Goal: Task Accomplishment & Management: Manage account settings

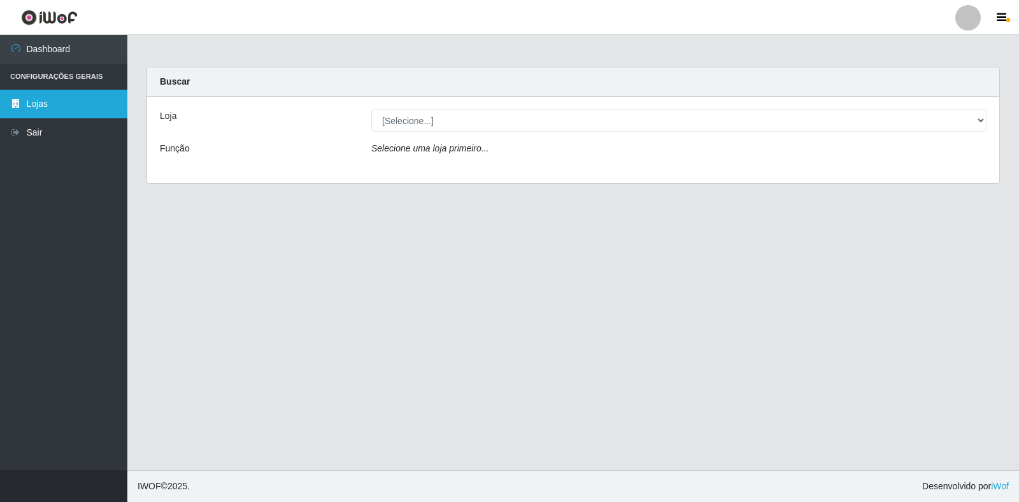
click at [57, 110] on link "Lojas" at bounding box center [63, 104] width 127 height 29
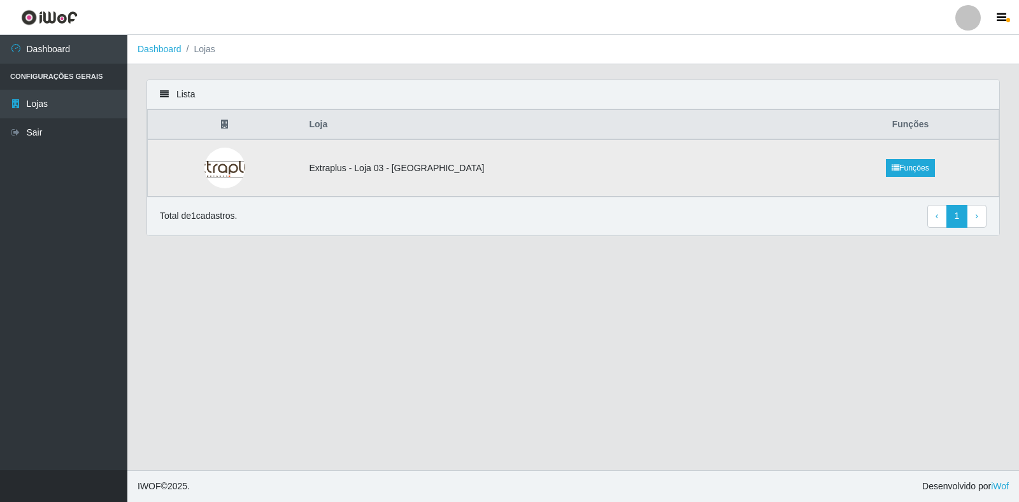
click at [434, 161] on td "Extraplus - Loja 03 - [GEOGRAPHIC_DATA]" at bounding box center [562, 167] width 520 height 57
click at [373, 177] on td "Extraplus - Loja 03 - [GEOGRAPHIC_DATA]" at bounding box center [562, 167] width 520 height 57
drag, startPoint x: 169, startPoint y: 156, endPoint x: 239, endPoint y: 167, distance: 71.5
click at [181, 159] on td at bounding box center [225, 167] width 154 height 57
click at [302, 175] on td at bounding box center [225, 167] width 154 height 57
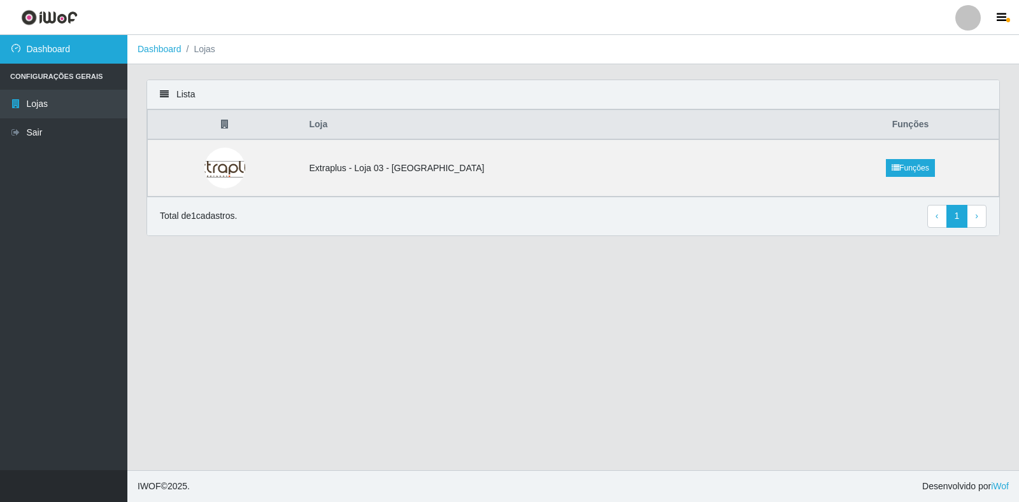
click at [55, 50] on link "Dashboard" at bounding box center [63, 49] width 127 height 29
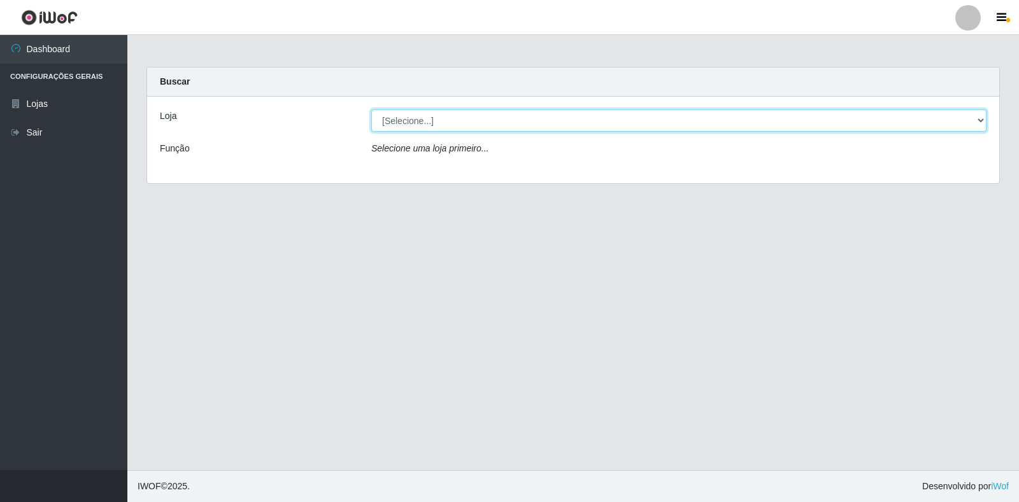
drag, startPoint x: 512, startPoint y: 137, endPoint x: 491, endPoint y: 118, distance: 28.4
click at [494, 118] on select "[Selecione...] Extraplus - [GEOGRAPHIC_DATA] 03 - [GEOGRAPHIC_DATA]" at bounding box center [678, 121] width 615 height 22
select select "468"
click at [371, 110] on select "[Selecione...] Extraplus - [GEOGRAPHIC_DATA] 03 - [GEOGRAPHIC_DATA]" at bounding box center [678, 121] width 615 height 22
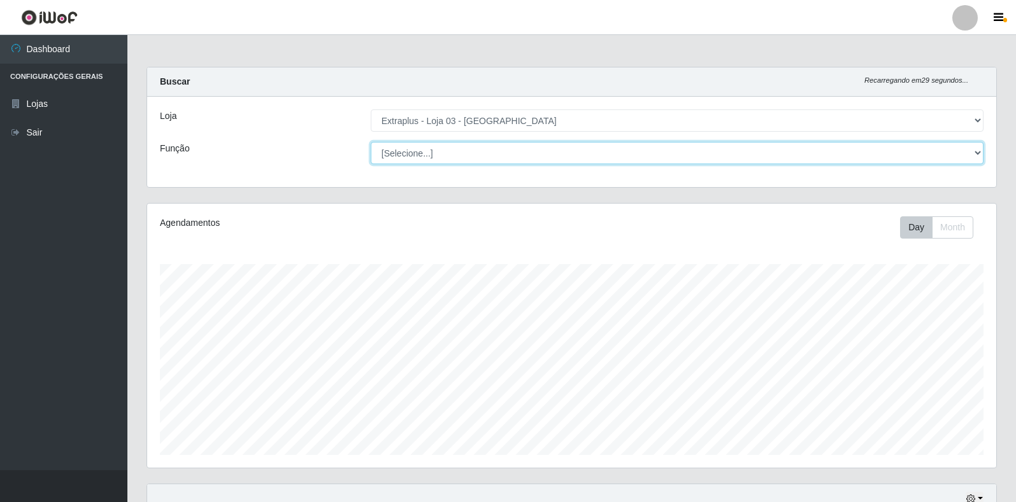
scroll to position [264, 849]
click at [454, 161] on select "[Selecione...] Repositor Repositor + Repositor ++" at bounding box center [677, 153] width 613 height 22
click at [371, 142] on select "[Selecione...] Repositor Repositor + Repositor ++" at bounding box center [677, 153] width 613 height 22
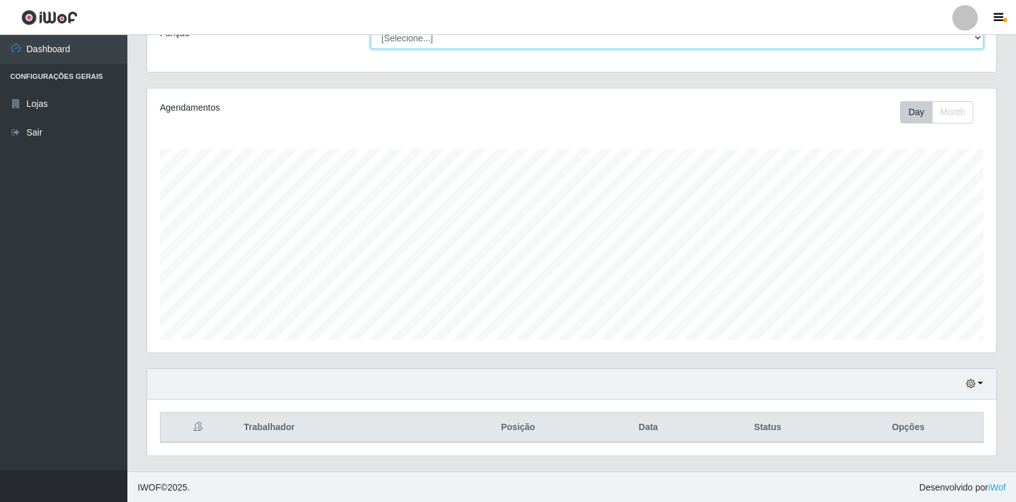
scroll to position [117, 0]
click at [981, 385] on button "button" at bounding box center [974, 383] width 18 height 15
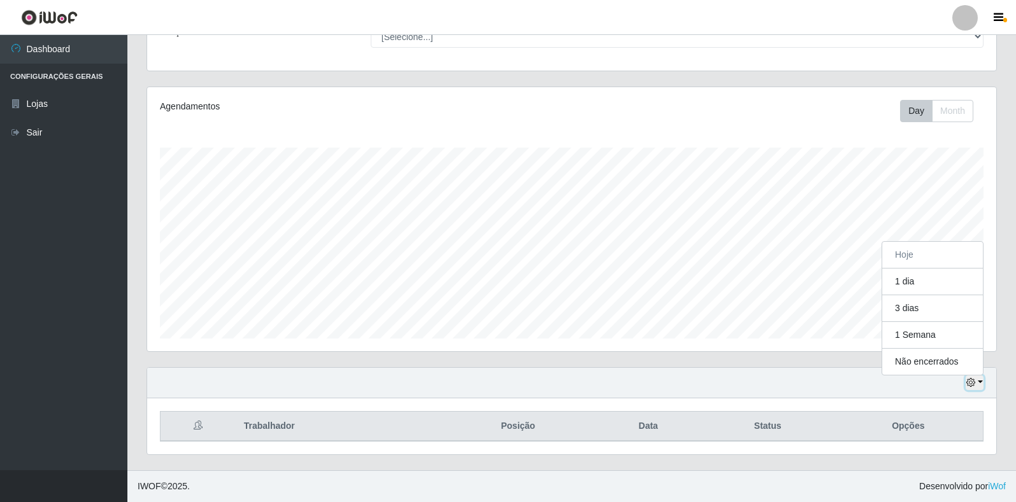
scroll to position [264, 849]
click at [932, 357] on button "Não encerrados" at bounding box center [932, 362] width 101 height 26
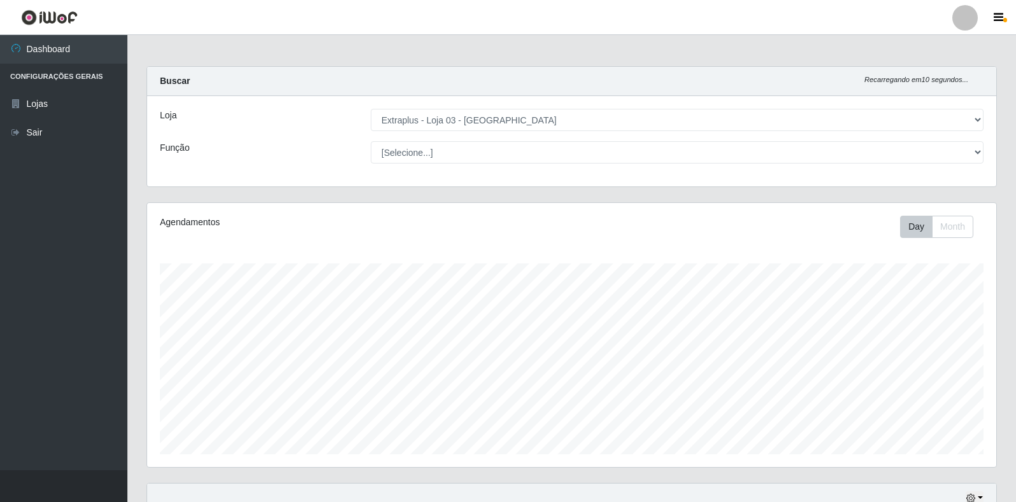
scroll to position [0, 0]
click at [949, 234] on button "Month" at bounding box center [952, 228] width 41 height 22
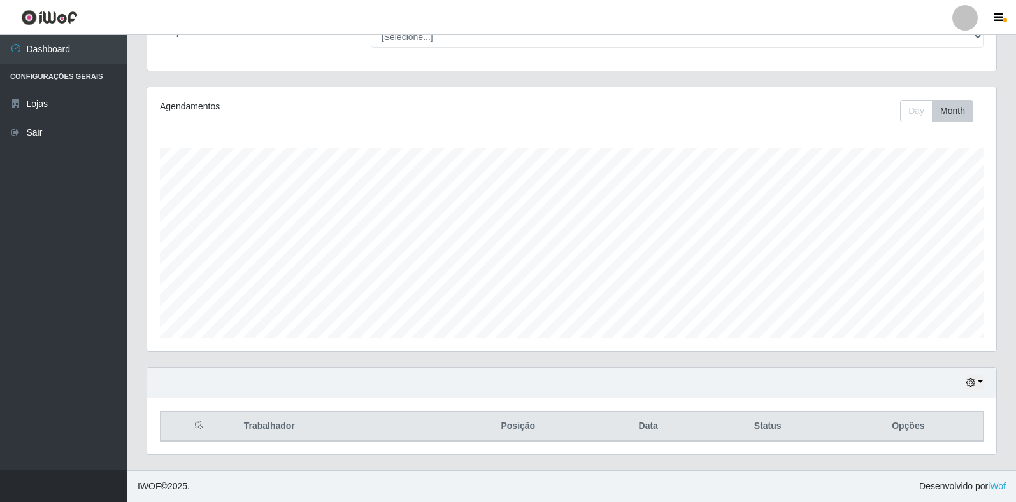
click at [986, 378] on div "Hoje 1 dia 3 dias 1 Semana Não encerrados" at bounding box center [571, 383] width 849 height 31
click at [980, 378] on button "button" at bounding box center [974, 383] width 18 height 15
click at [927, 337] on button "1 Semana" at bounding box center [932, 335] width 101 height 27
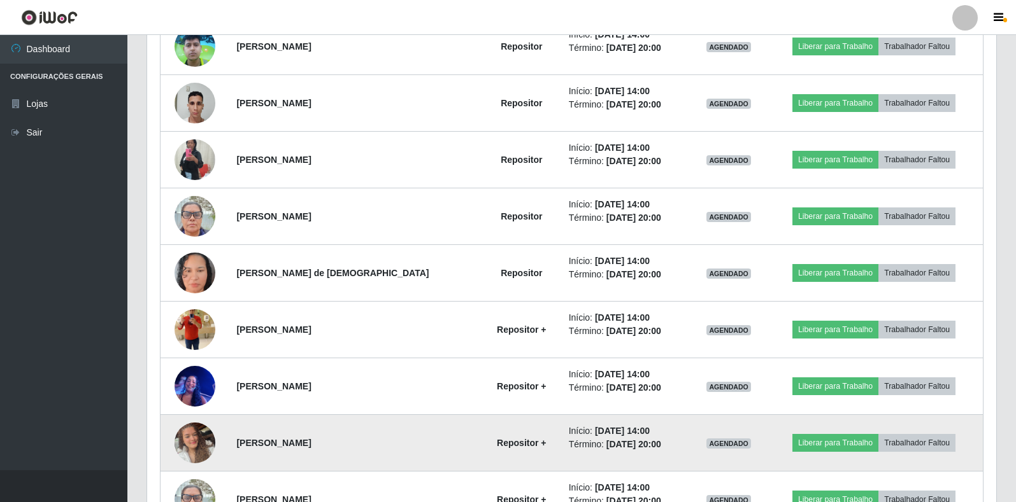
scroll to position [562, 0]
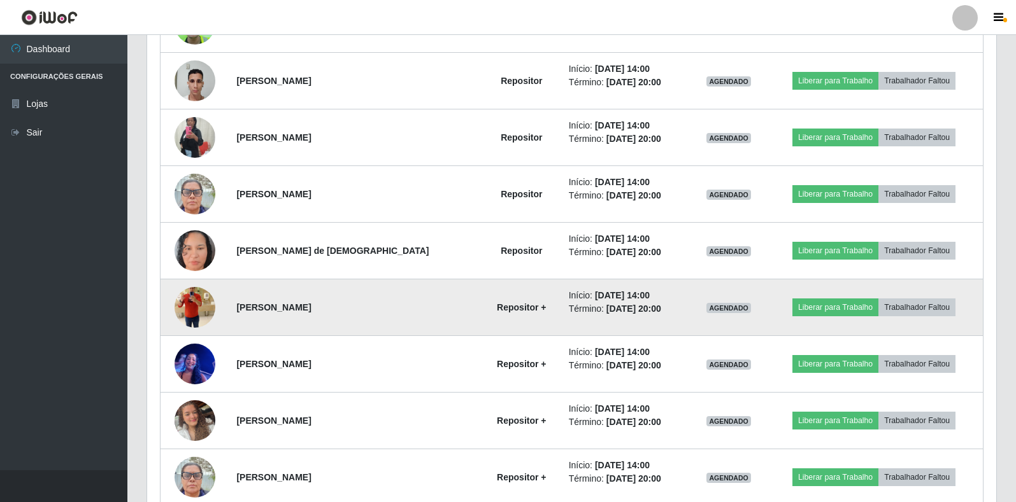
click at [200, 306] on img at bounding box center [194, 307] width 41 height 73
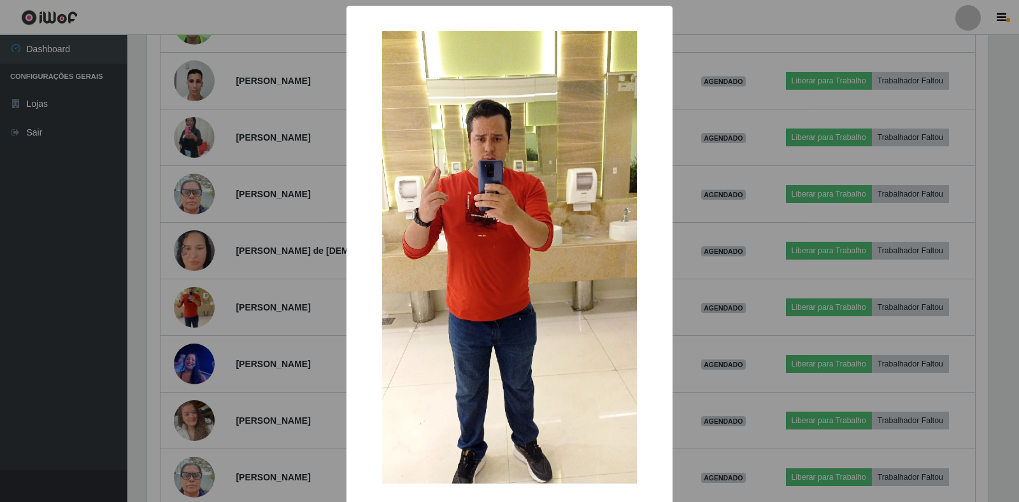
click at [158, 323] on div "× OK Cancel" at bounding box center [509, 251] width 1019 height 502
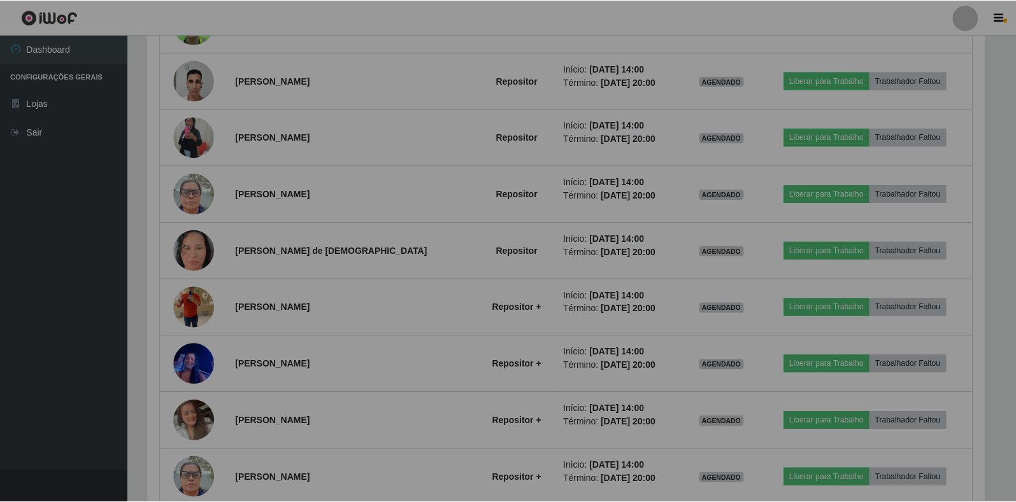
scroll to position [264, 849]
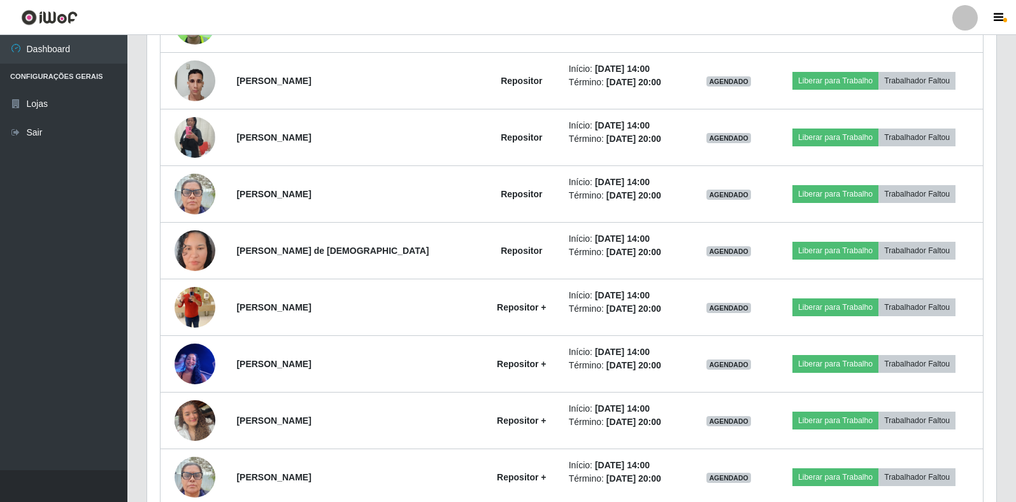
click at [158, 323] on div "Trabalhador Posição Data Status Opções [PERSON_NAME] Repositor Início: [DATE] 1…" at bounding box center [571, 406] width 849 height 906
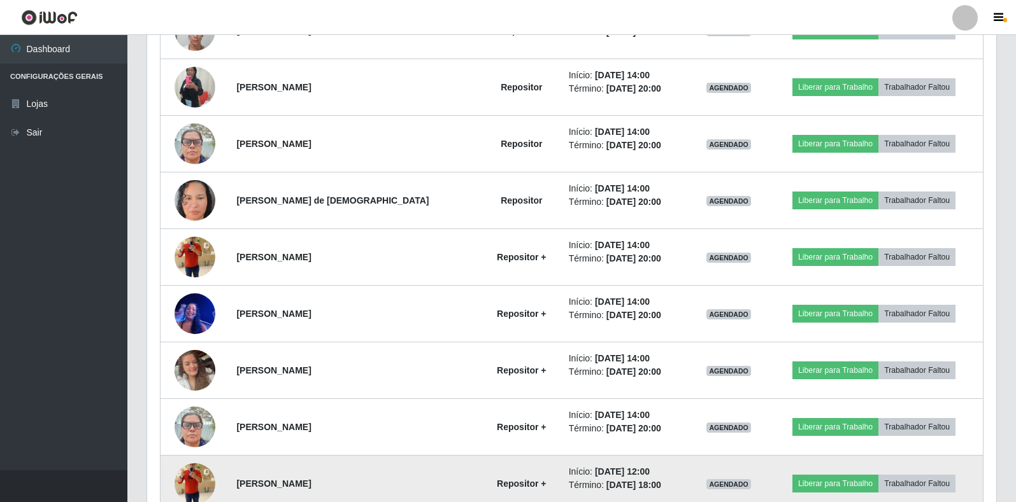
scroll to position [690, 0]
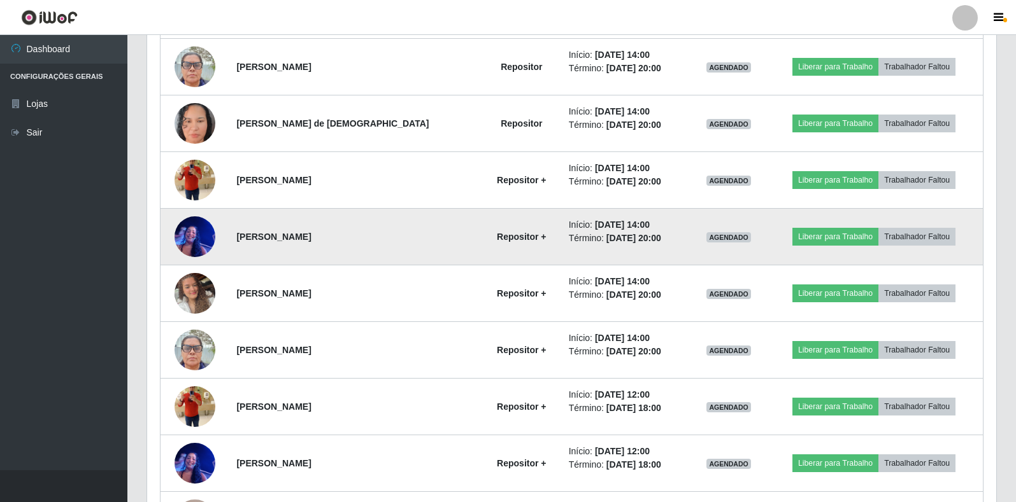
click at [194, 236] on img at bounding box center [194, 237] width 41 height 54
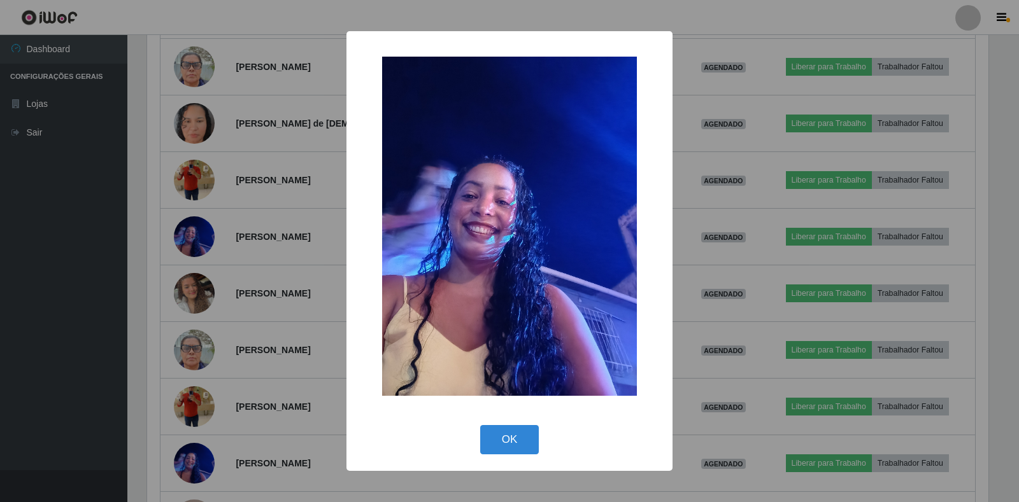
click at [157, 255] on div "× OK Cancel" at bounding box center [509, 251] width 1019 height 502
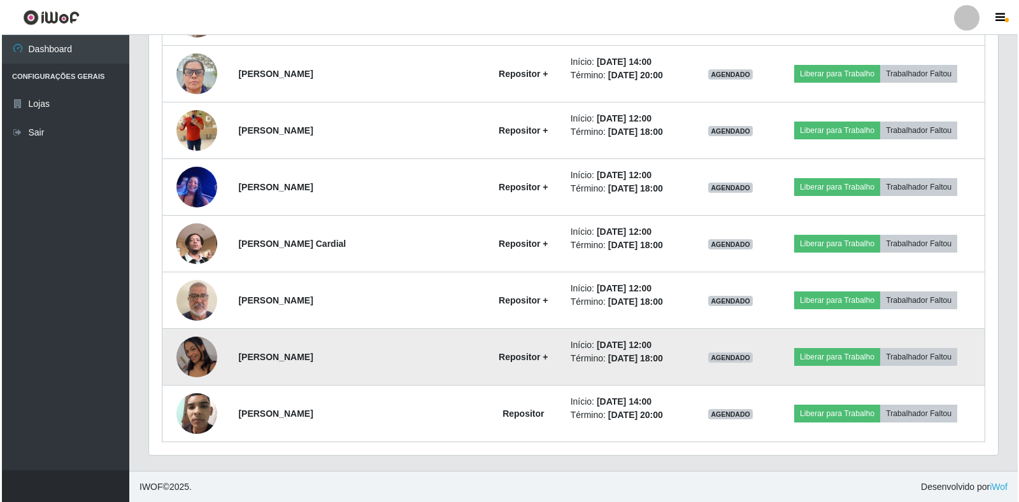
scroll to position [967, 0]
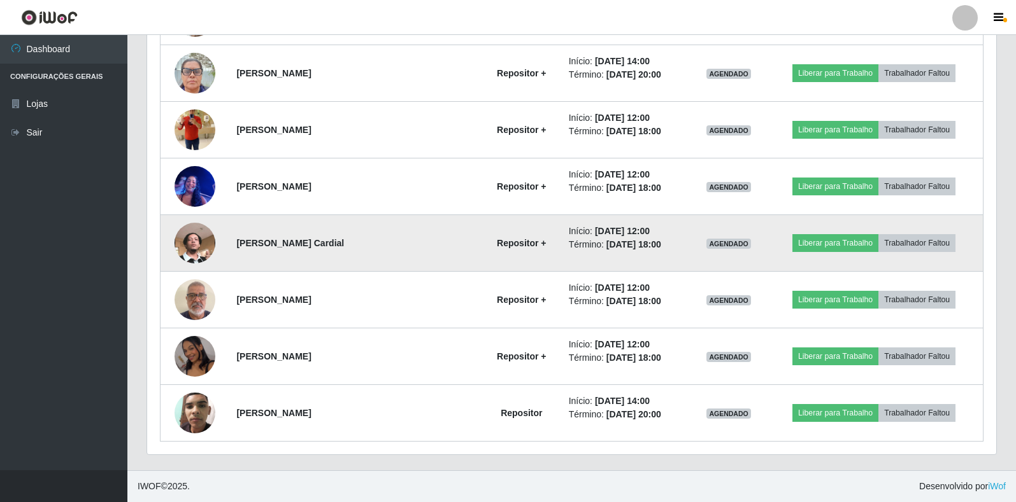
click at [185, 253] on img at bounding box center [194, 243] width 41 height 73
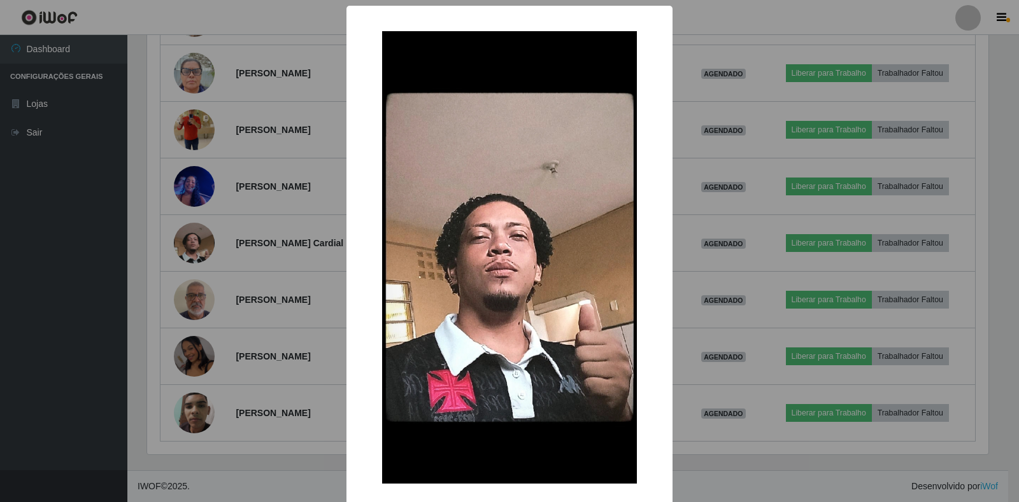
click at [208, 322] on div "× OK Cancel" at bounding box center [509, 251] width 1019 height 502
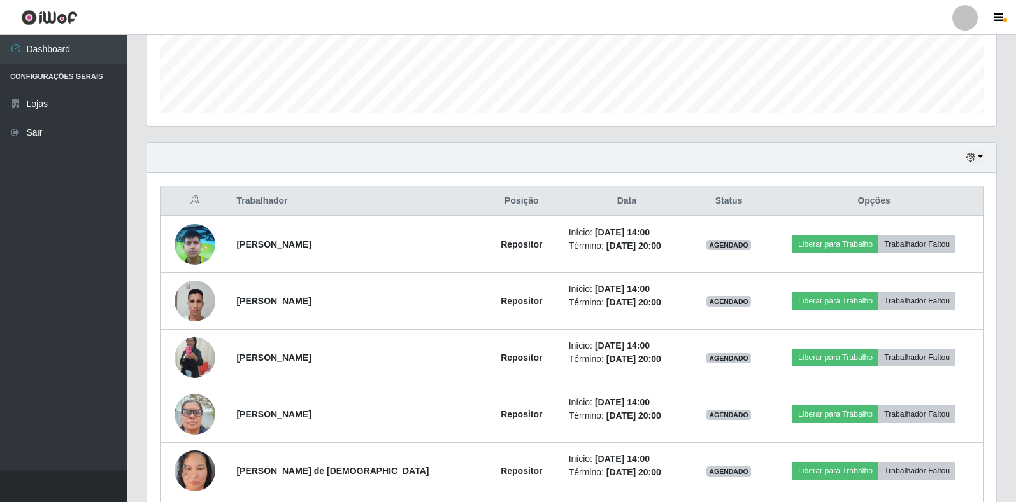
scroll to position [330, 0]
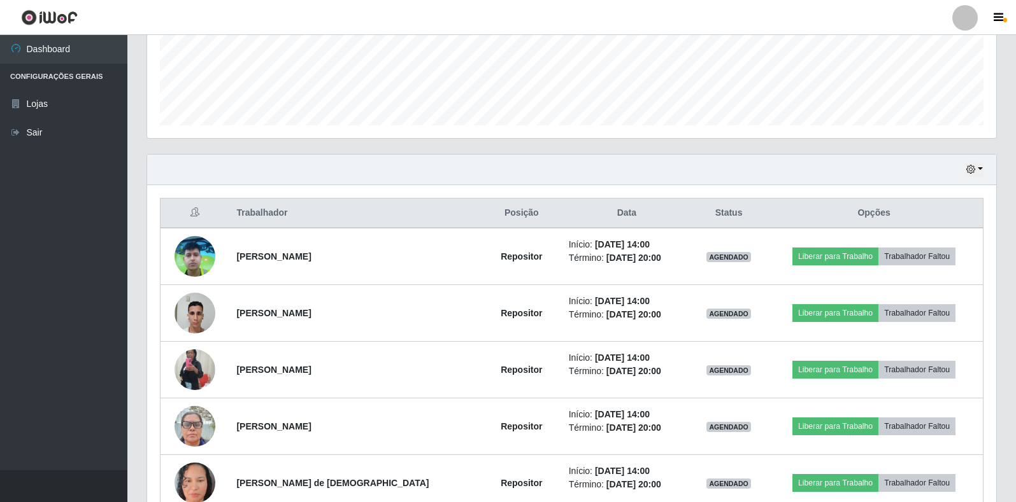
click at [120, 304] on ul "Dashboard Configurações Gerais Lojas Sair" at bounding box center [63, 253] width 127 height 436
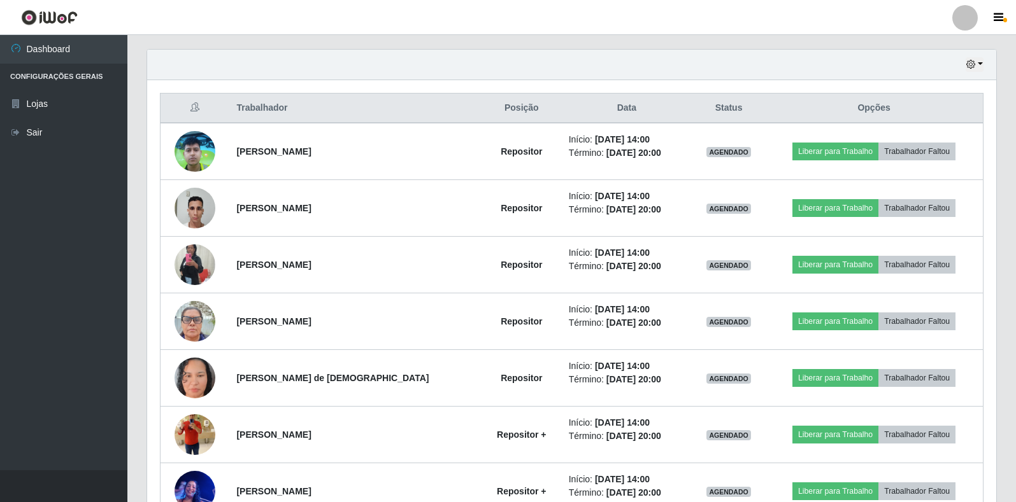
scroll to position [457, 0]
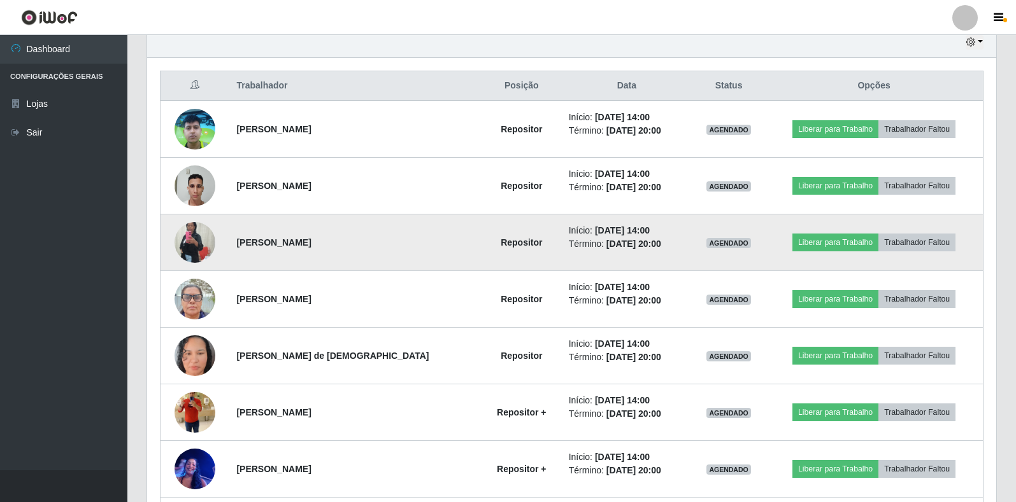
click at [193, 232] on img at bounding box center [194, 242] width 41 height 90
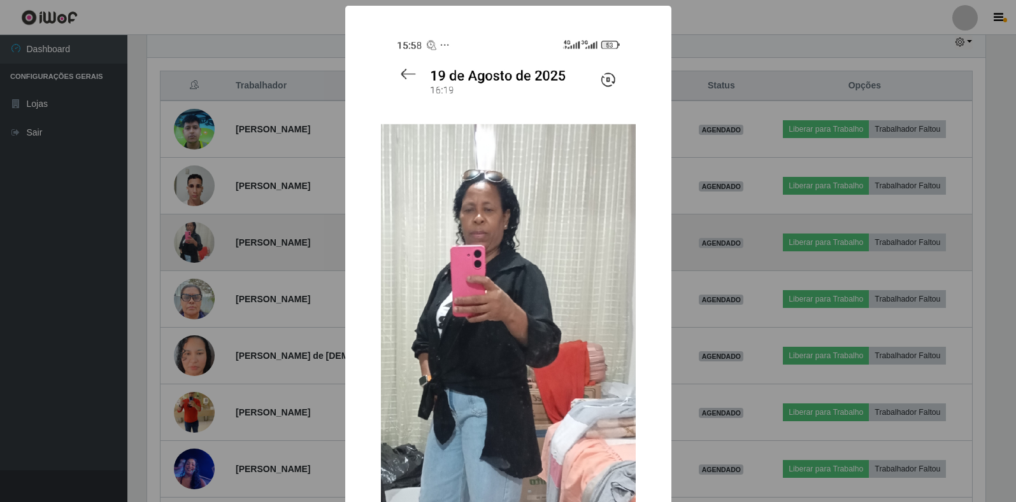
scroll to position [264, 841]
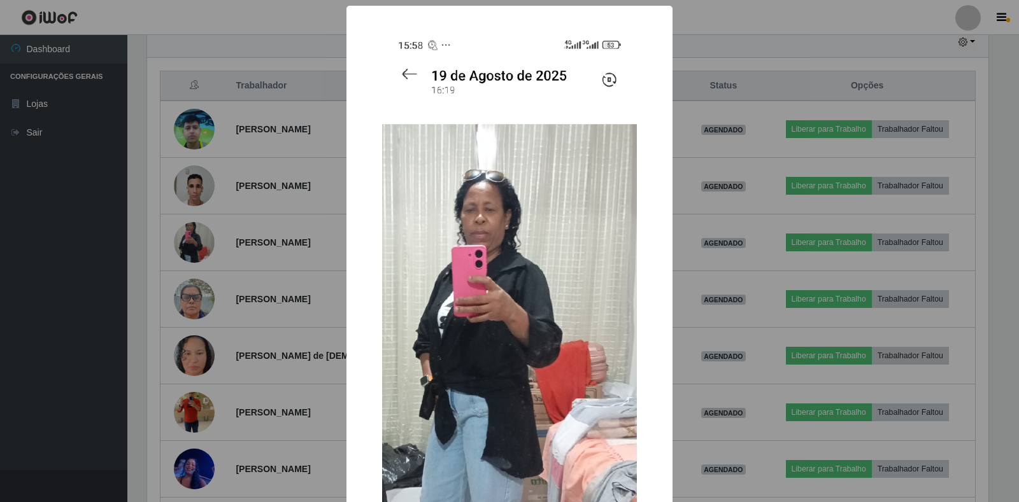
click at [137, 244] on div "× OK Cancel" at bounding box center [509, 251] width 1019 height 502
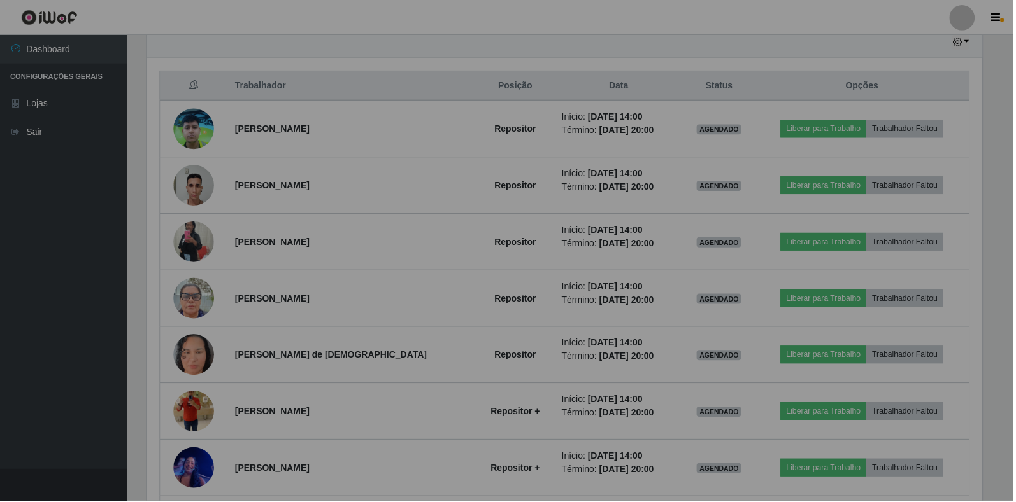
scroll to position [264, 849]
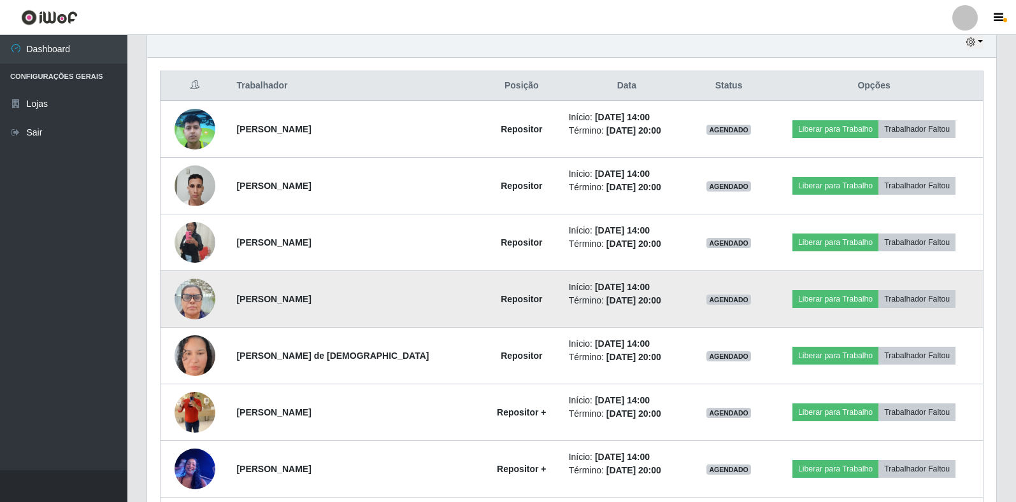
click at [194, 305] on img at bounding box center [194, 299] width 41 height 54
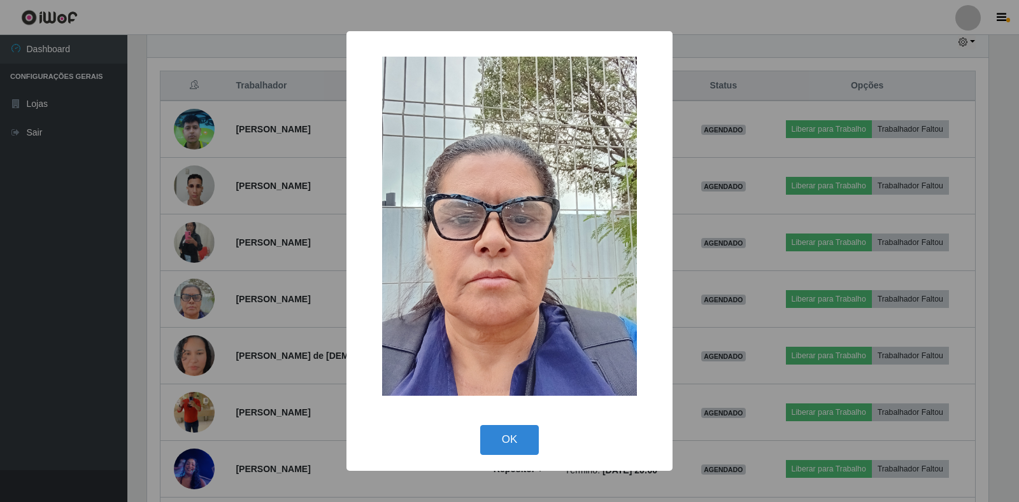
click at [153, 307] on div "× OK Cancel" at bounding box center [509, 251] width 1019 height 502
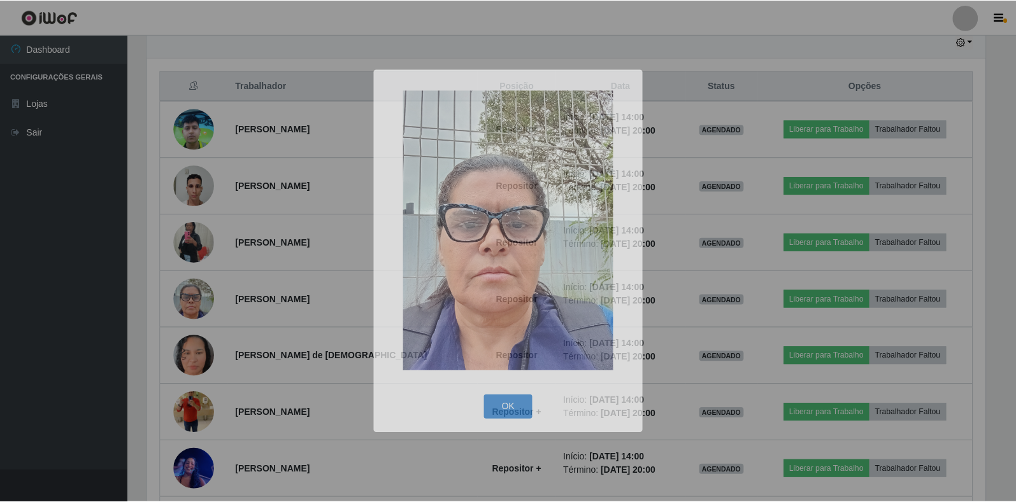
scroll to position [264, 849]
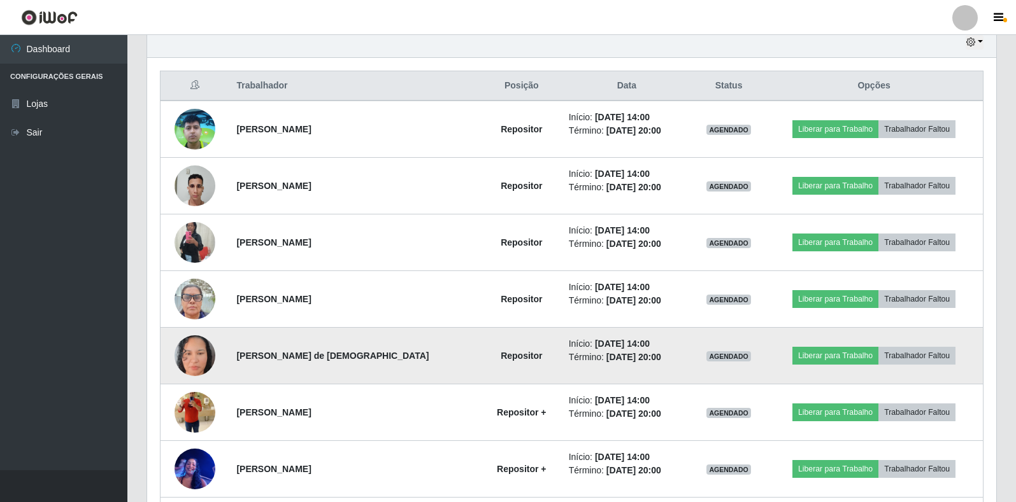
click at [180, 361] on img at bounding box center [194, 356] width 41 height 73
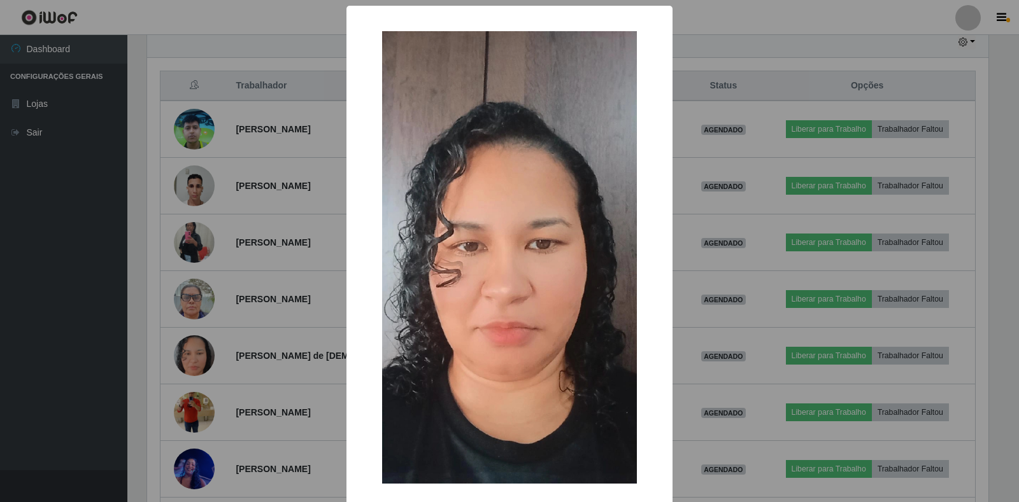
click at [155, 364] on div "× OK Cancel" at bounding box center [509, 251] width 1019 height 502
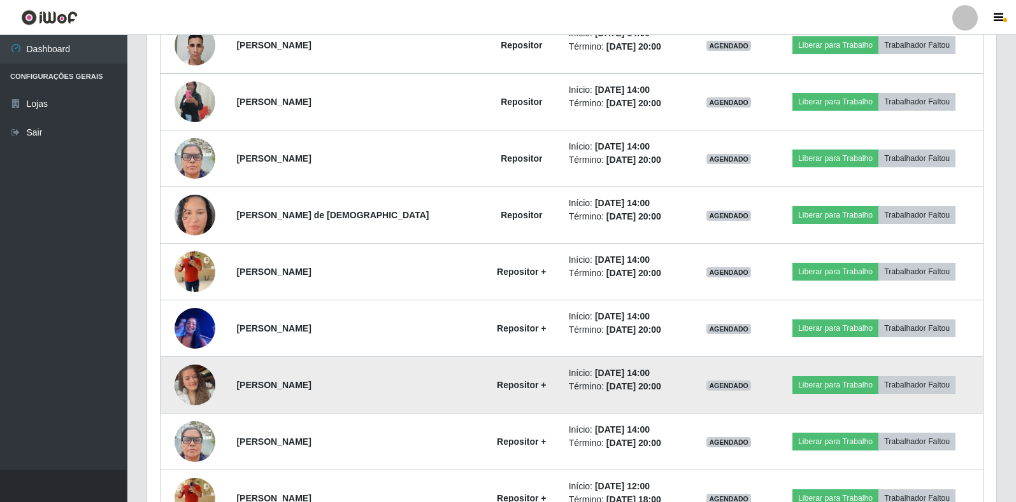
scroll to position [521, 0]
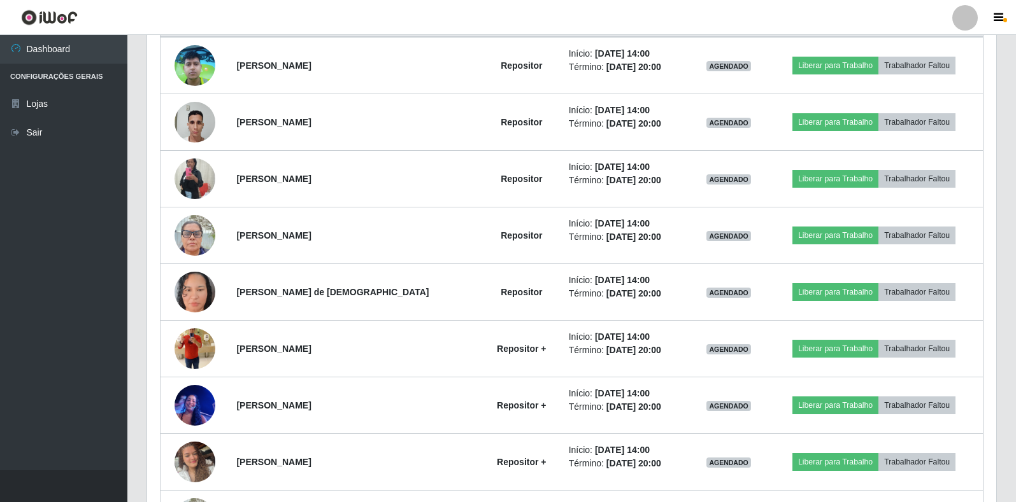
click at [131, 362] on div "Carregando... Buscar Recarregando em 28 segundos... Loja [Selecione...] Extrapl…" at bounding box center [571, 231] width 888 height 1370
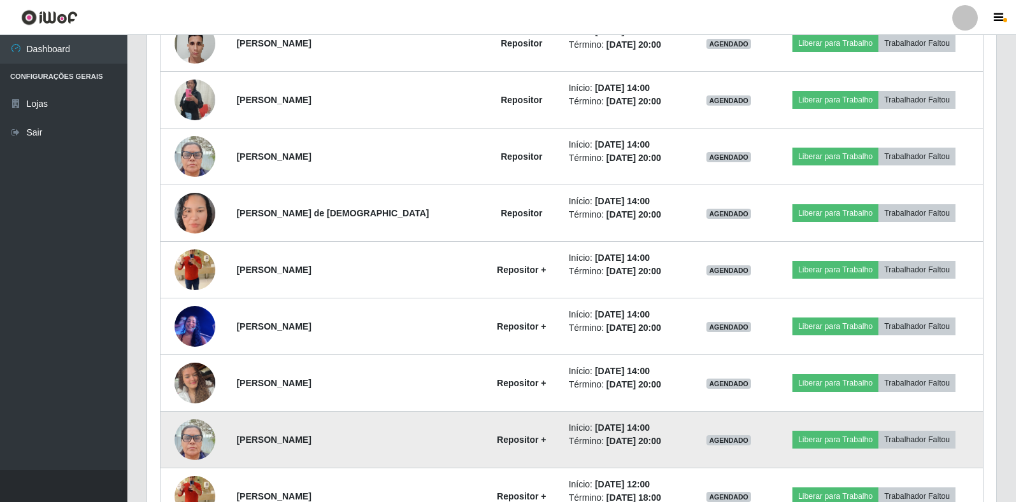
scroll to position [585, 0]
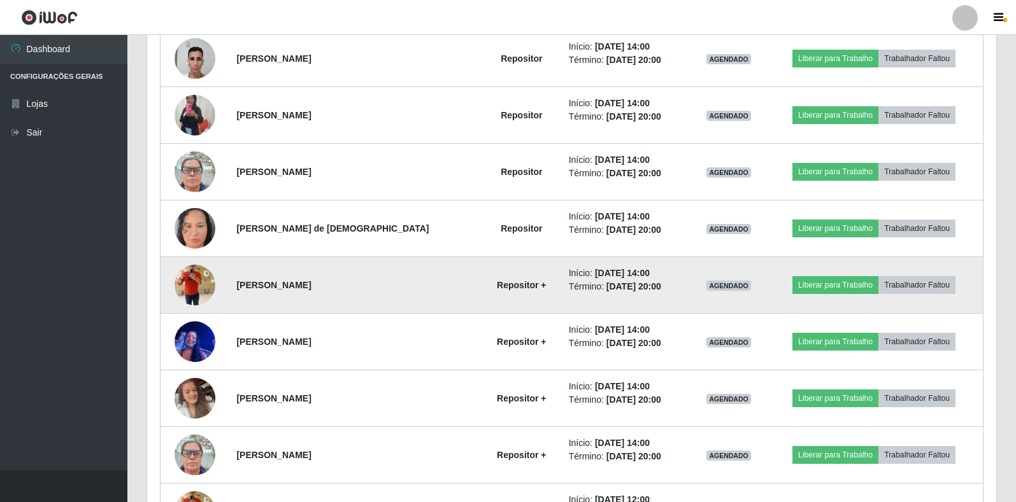
click at [983, 263] on td "Liberar para Trabalho Trabalhador Faltou" at bounding box center [874, 285] width 218 height 57
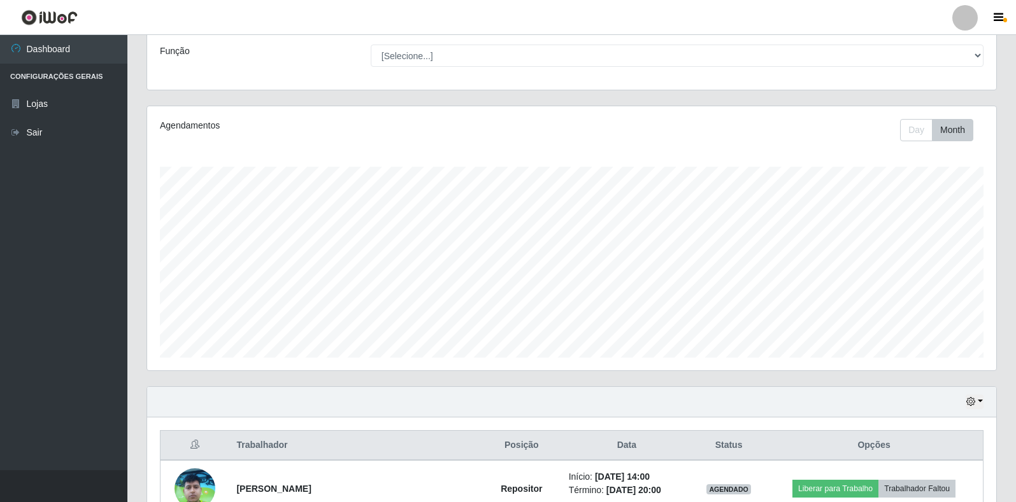
scroll to position [191, 0]
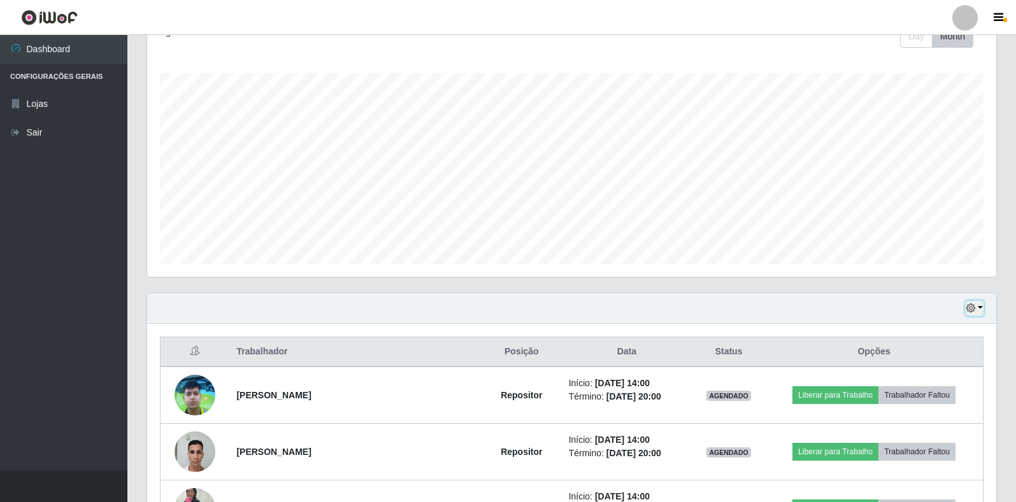
click at [975, 306] on icon "button" at bounding box center [970, 308] width 9 height 9
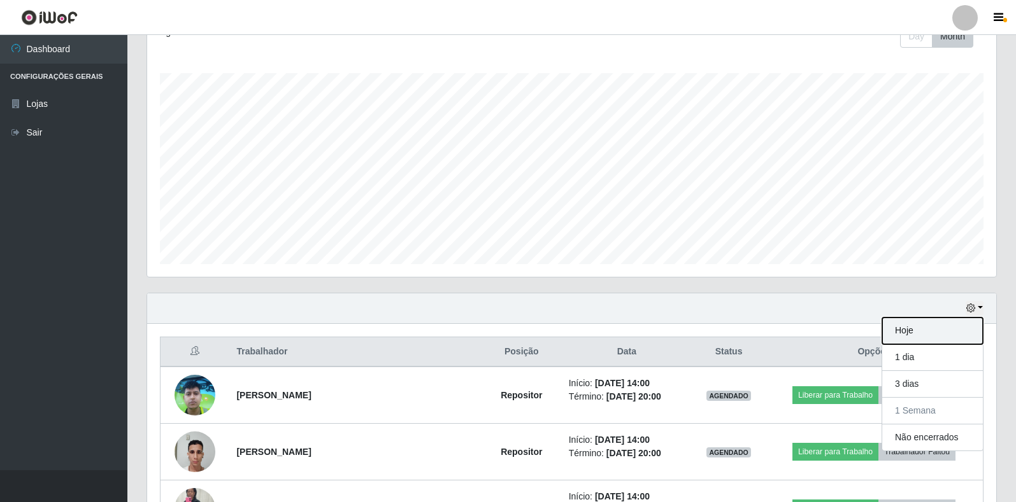
click at [927, 334] on button "Hoje" at bounding box center [932, 331] width 101 height 27
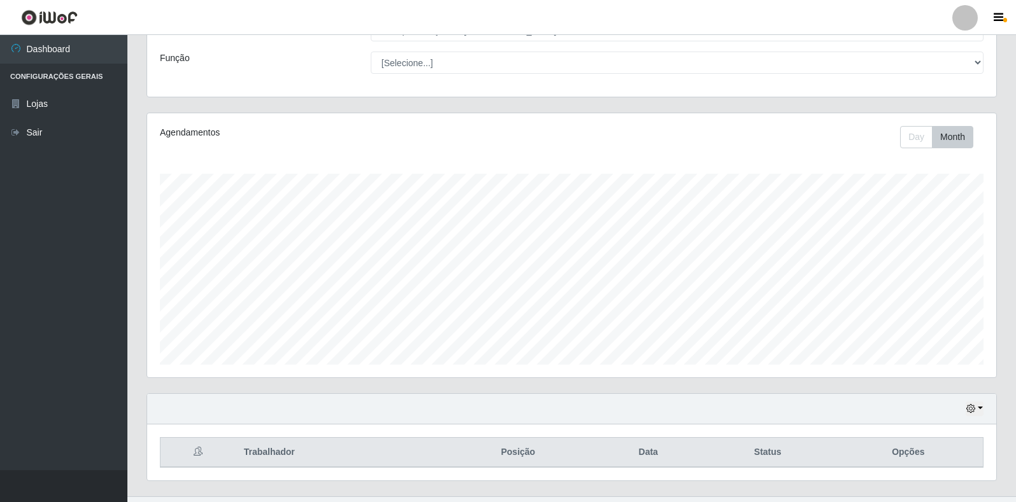
scroll to position [117, 0]
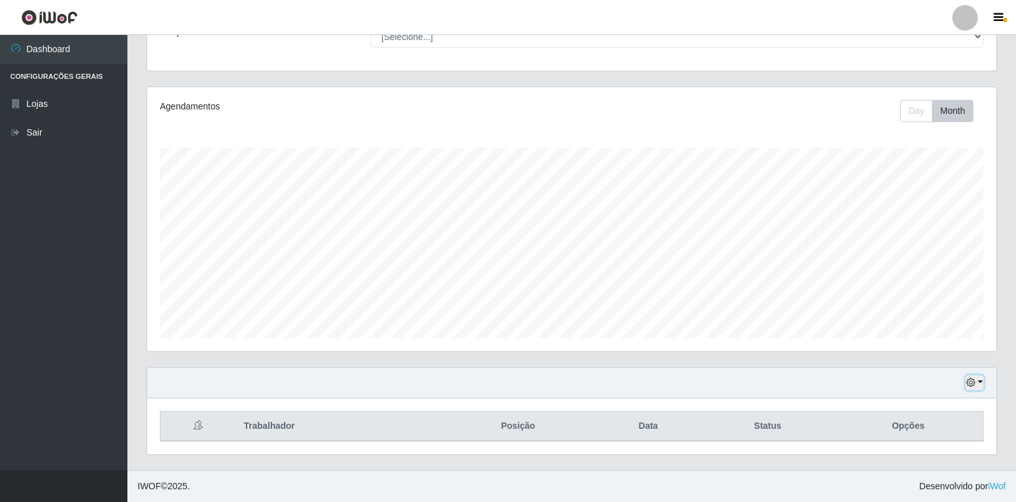
click at [969, 381] on icon "button" at bounding box center [970, 382] width 9 height 9
click at [895, 357] on button "Não encerrados" at bounding box center [932, 362] width 101 height 26
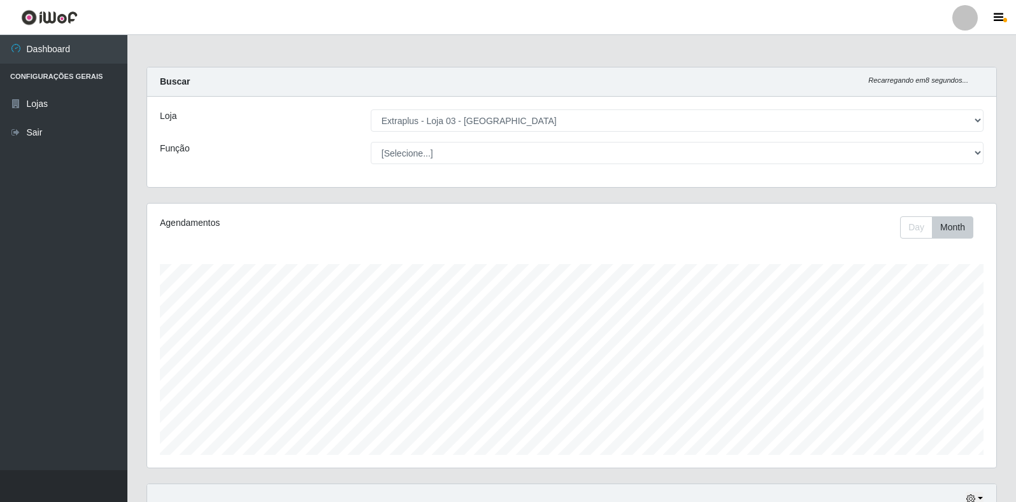
click at [962, 20] on div at bounding box center [964, 17] width 25 height 25
click at [942, 48] on button "Perfil" at bounding box center [940, 45] width 115 height 27
